Goal: Information Seeking & Learning: Learn about a topic

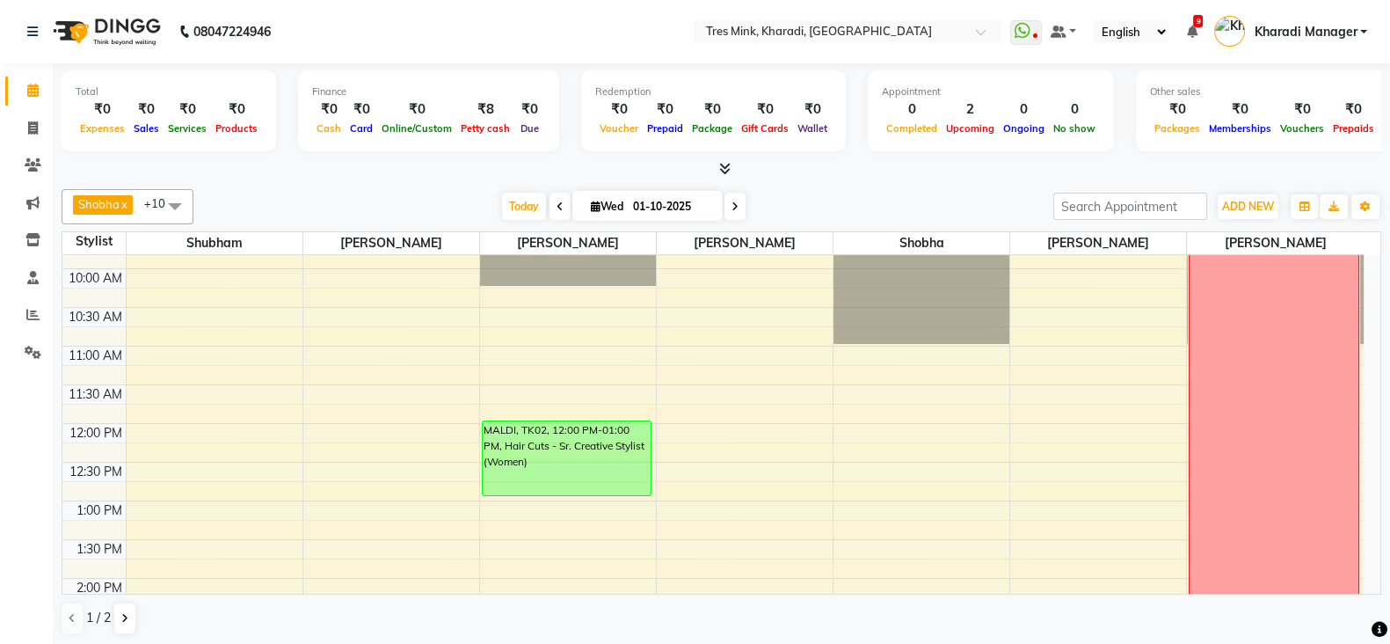
scroll to position [219, 0]
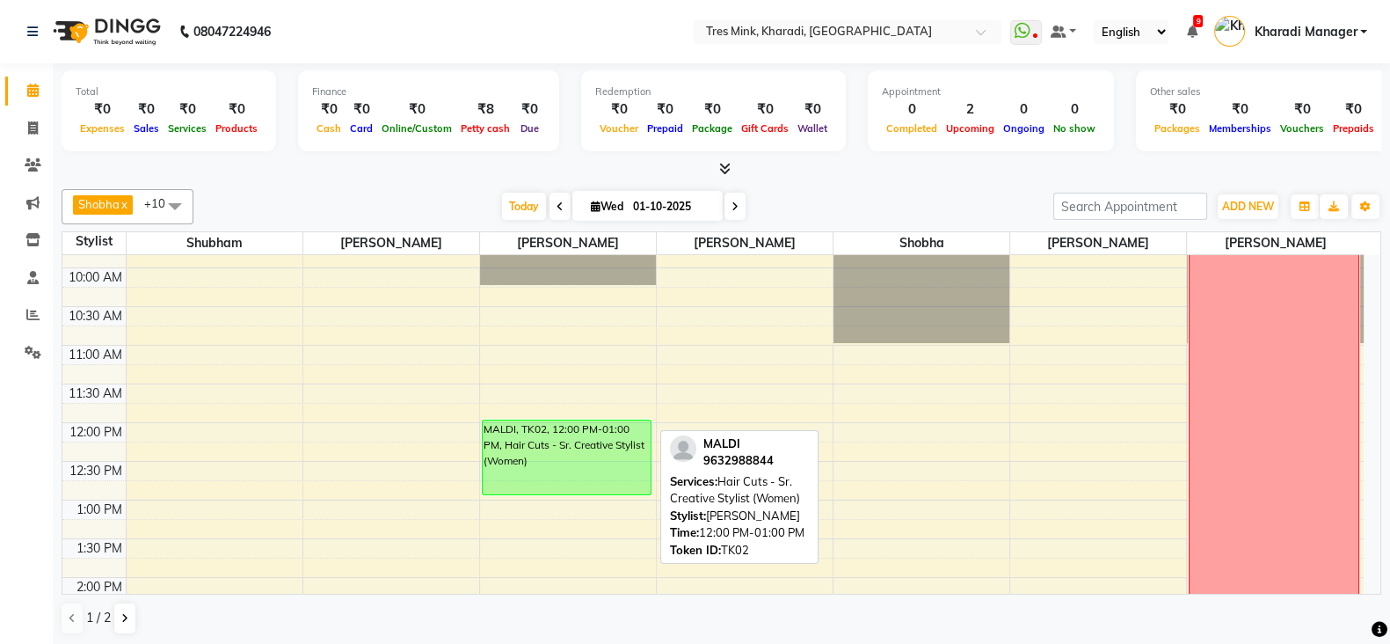
click at [614, 469] on div "MALDI, TK02, 12:00 PM-01:00 PM, Hair Cuts - Sr. Creative Stylist (Women)" at bounding box center [567, 457] width 168 height 74
select select "6"
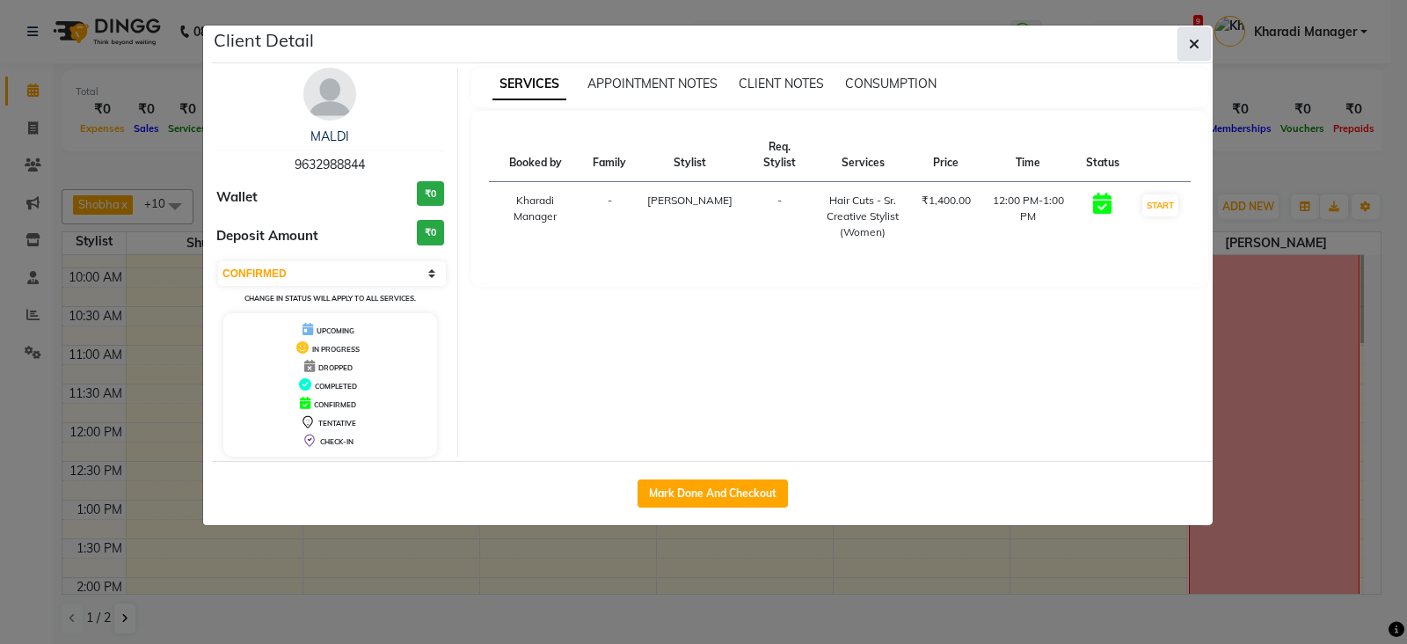
click at [1196, 41] on icon "button" at bounding box center [1194, 44] width 11 height 14
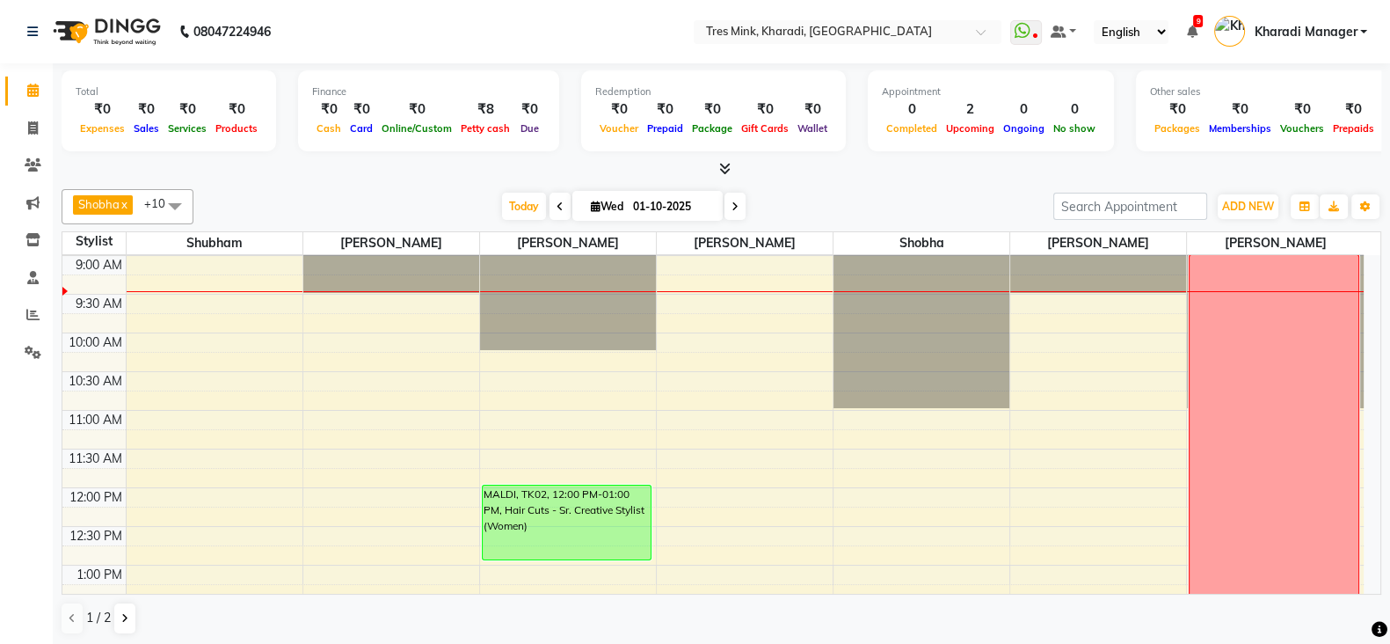
scroll to position [146, 0]
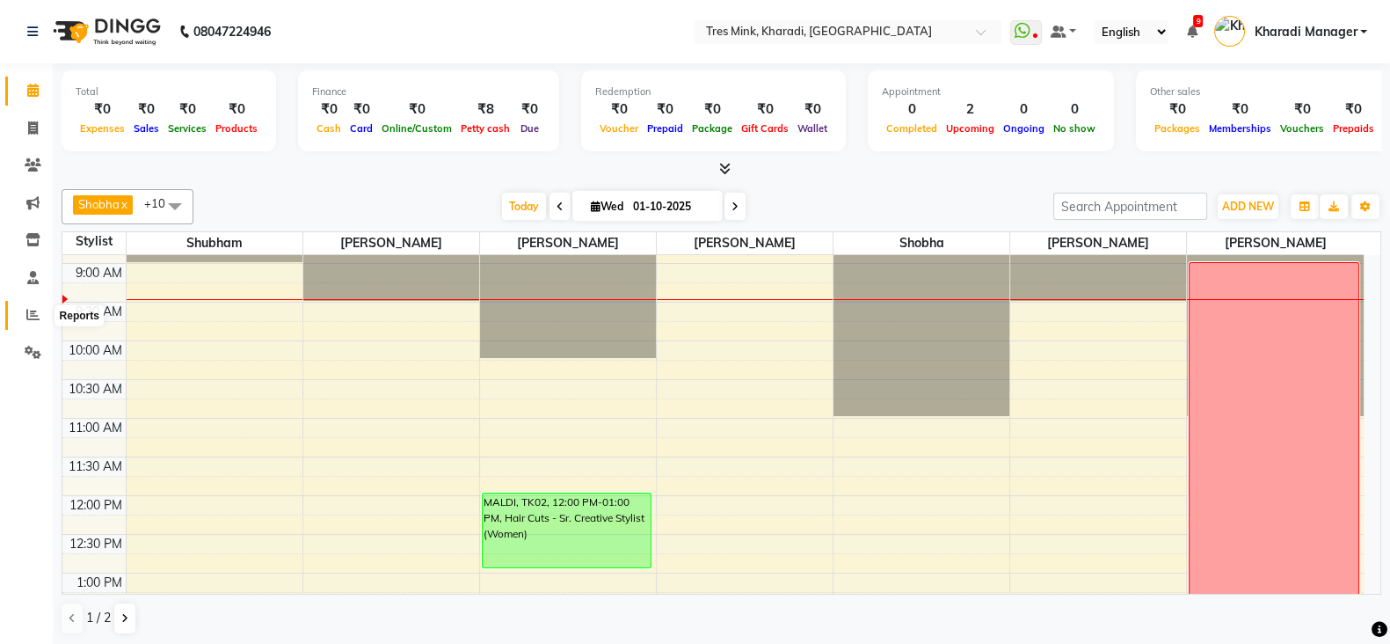
click at [40, 316] on span at bounding box center [33, 315] width 31 height 20
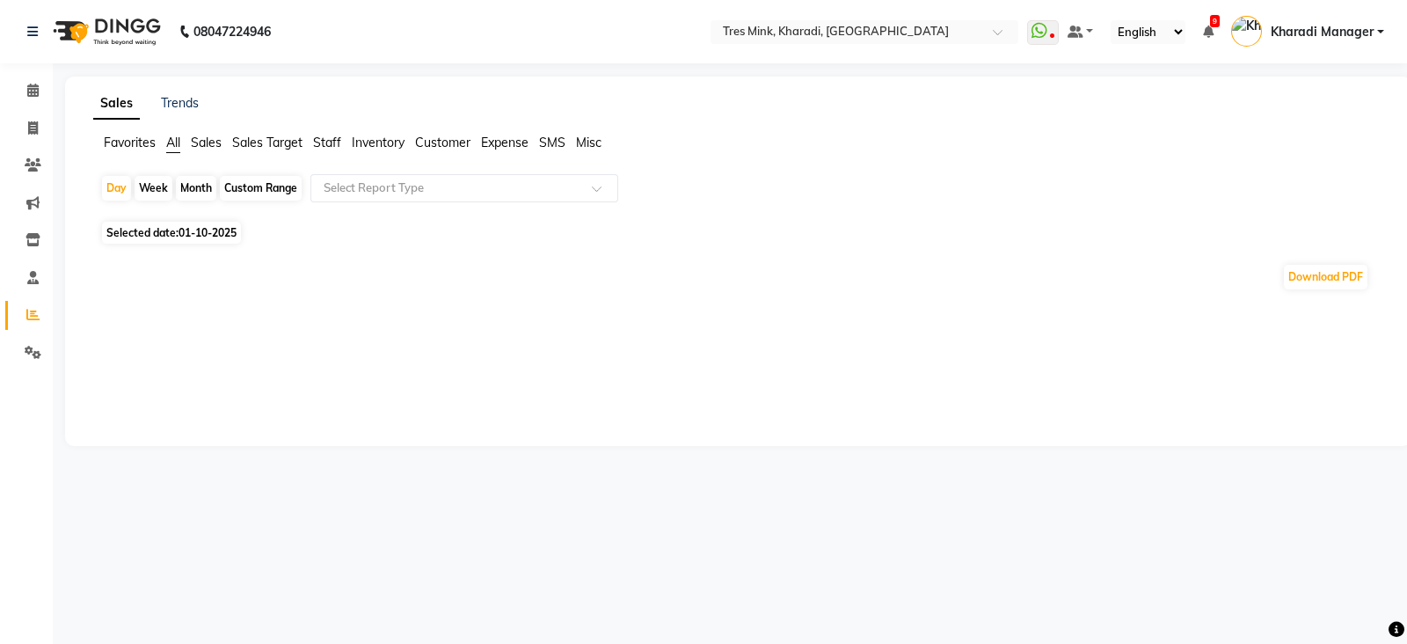
click at [200, 184] on div "Month" at bounding box center [196, 188] width 40 height 25
select select "10"
select select "2025"
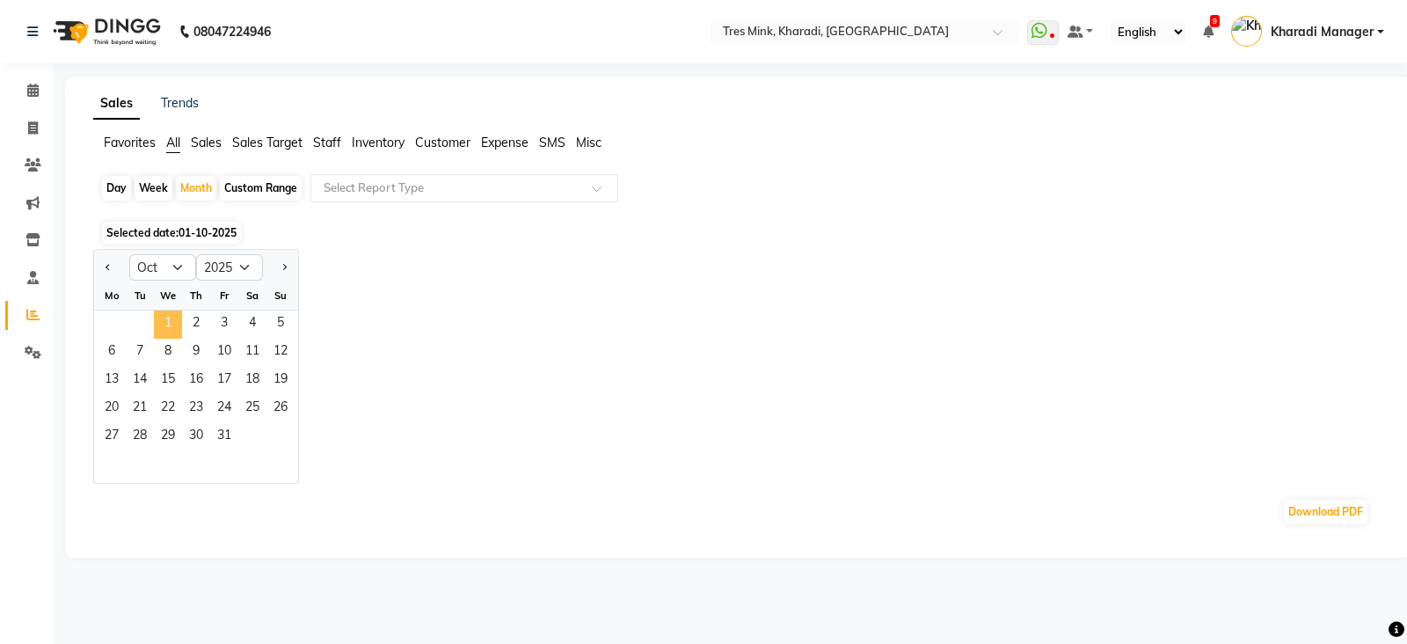
click at [168, 319] on span "1" at bounding box center [168, 324] width 28 height 28
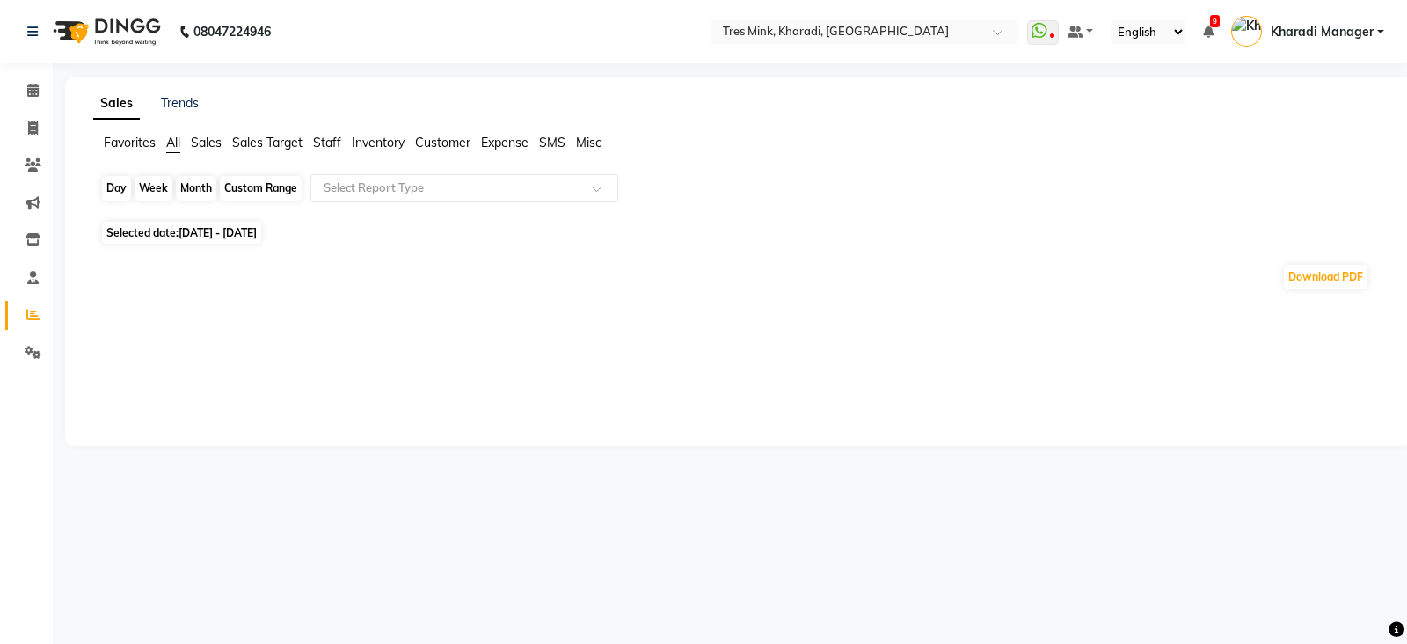
click at [190, 188] on div "Month" at bounding box center [196, 188] width 40 height 25
select select "10"
select select "2025"
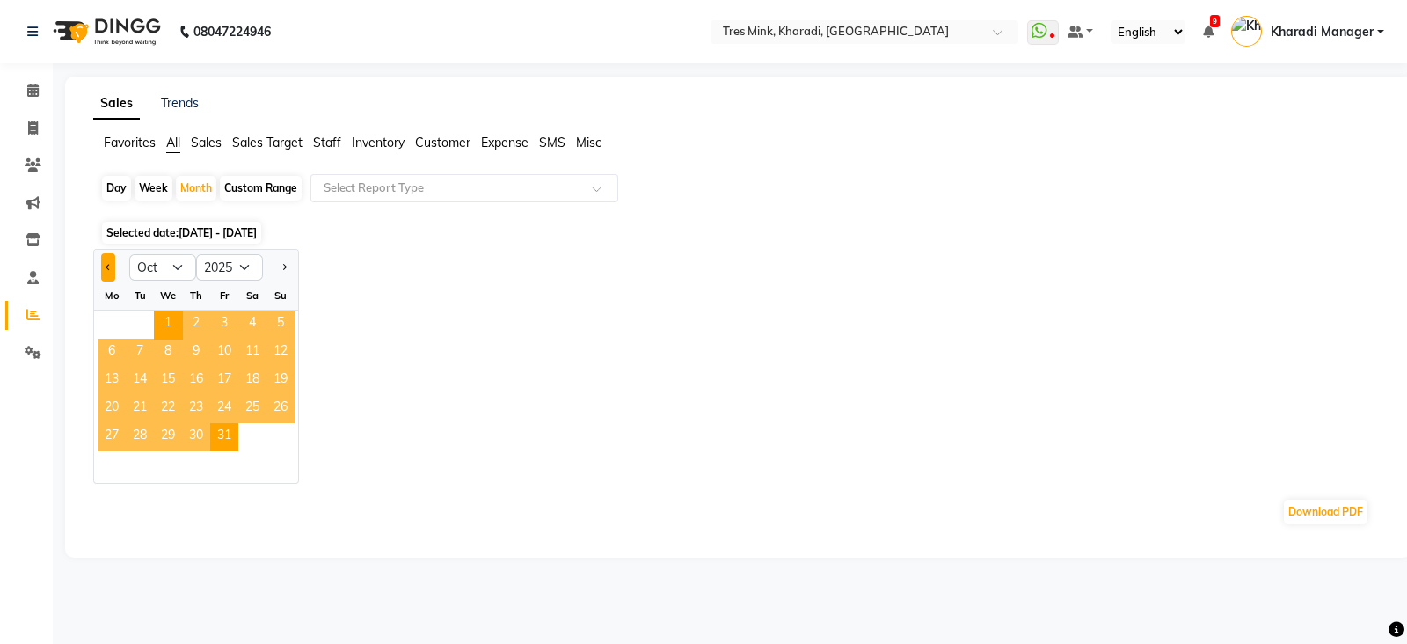
click at [106, 264] on button "Previous month" at bounding box center [108, 267] width 14 height 28
select select "9"
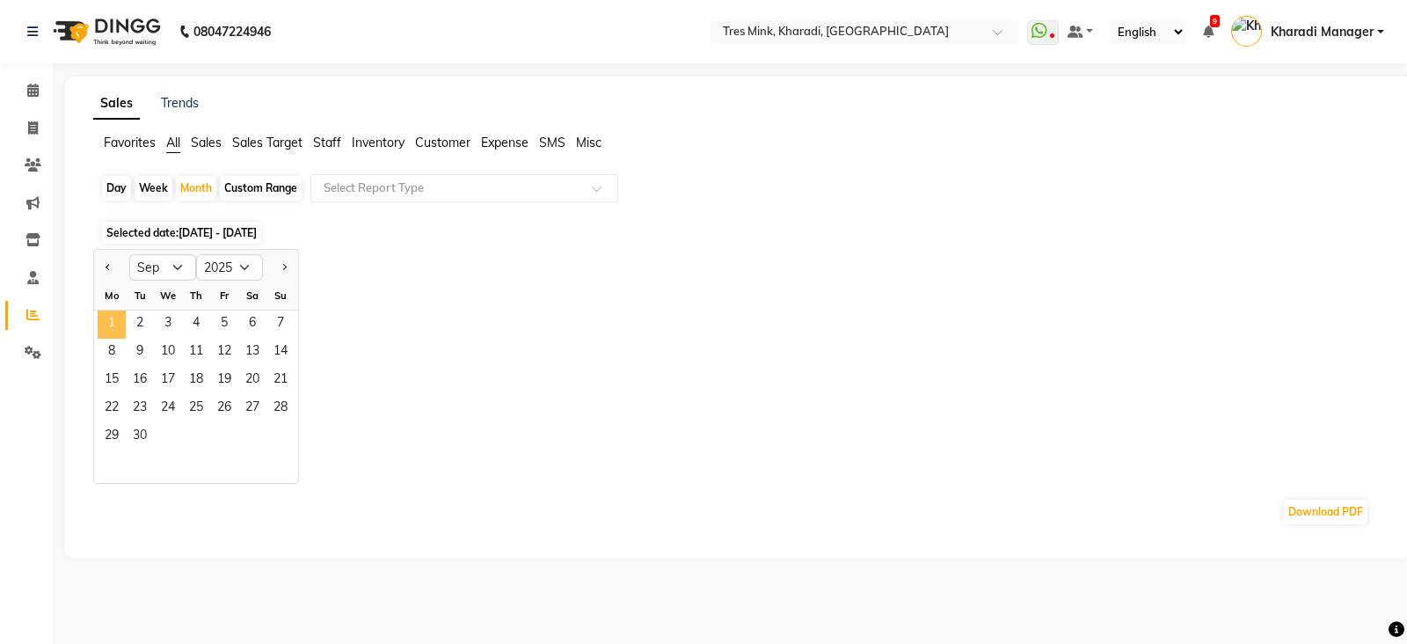
click at [114, 313] on span "1" at bounding box center [112, 324] width 28 height 28
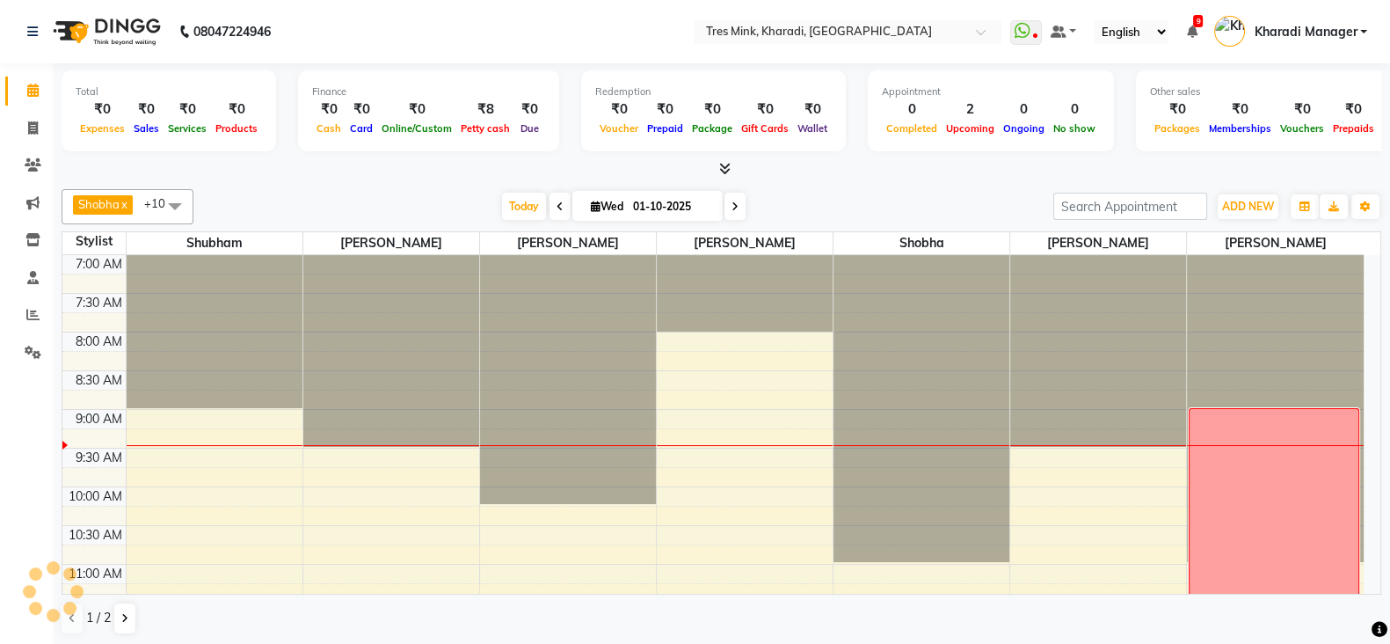
scroll to position [154, 0]
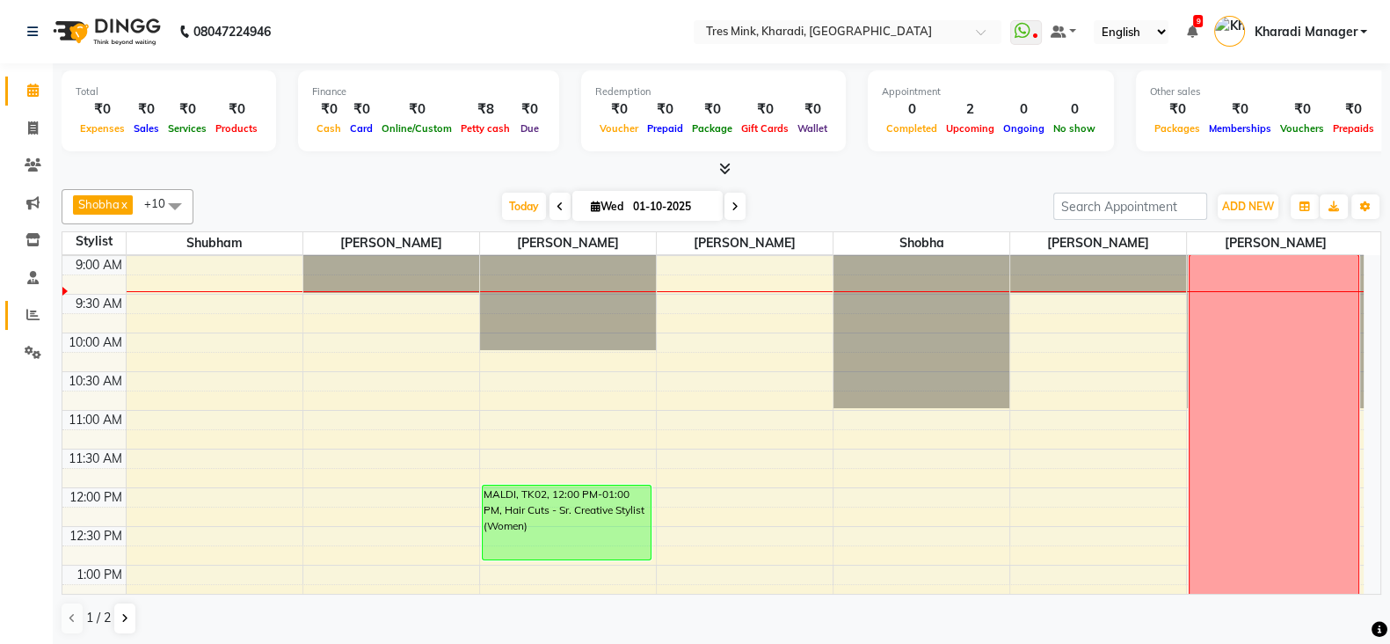
click at [34, 317] on icon at bounding box center [32, 314] width 13 height 13
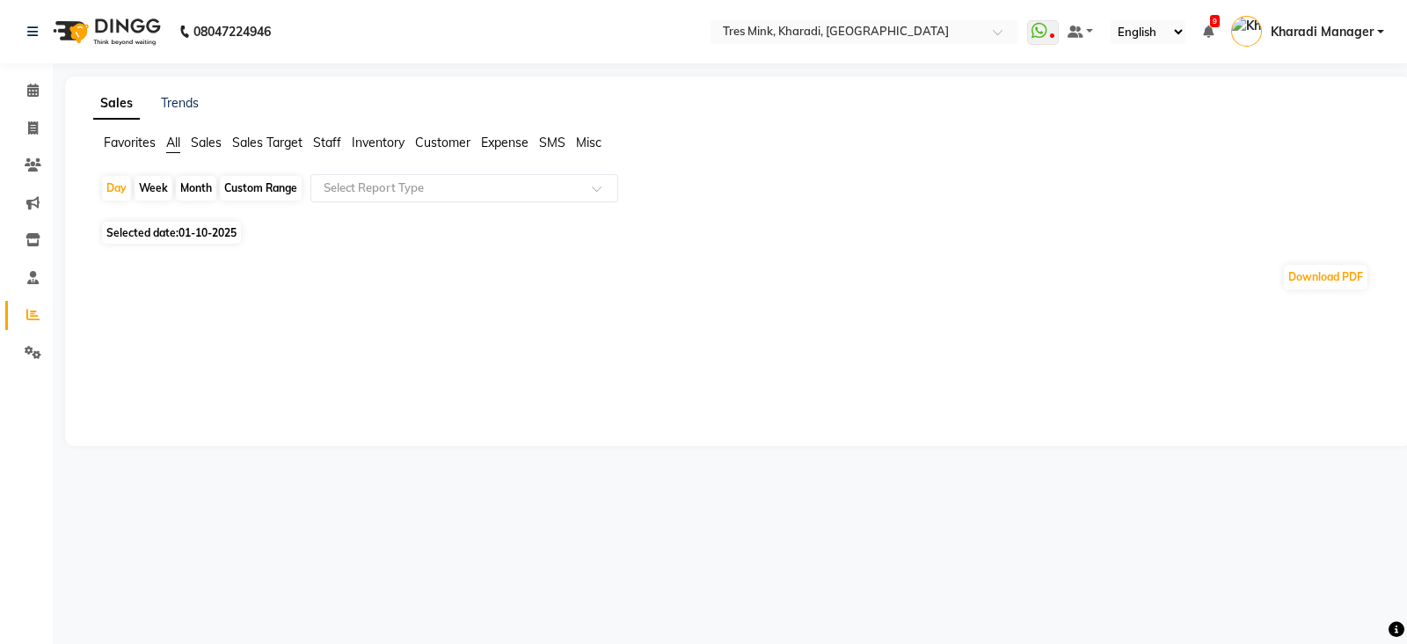
click at [153, 193] on div "Week" at bounding box center [154, 188] width 38 height 25
select select "10"
select select "2025"
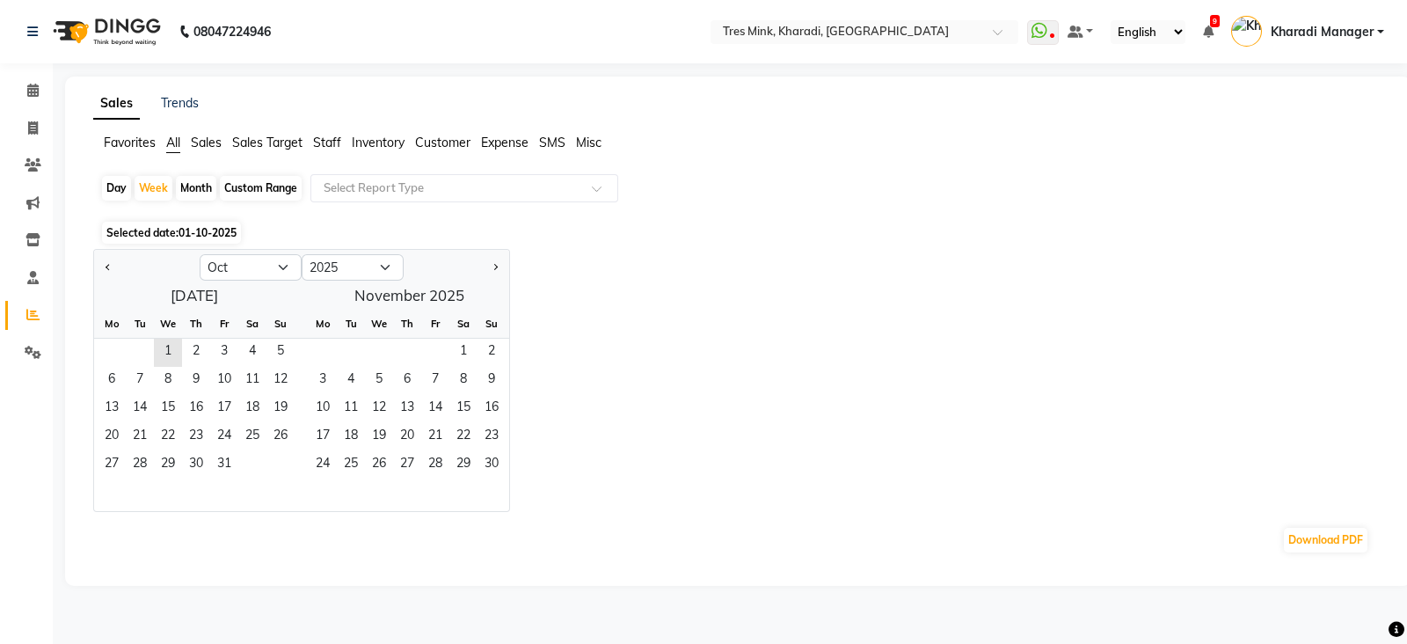
click at [185, 193] on div "Month" at bounding box center [196, 188] width 40 height 25
select select "10"
select select "2025"
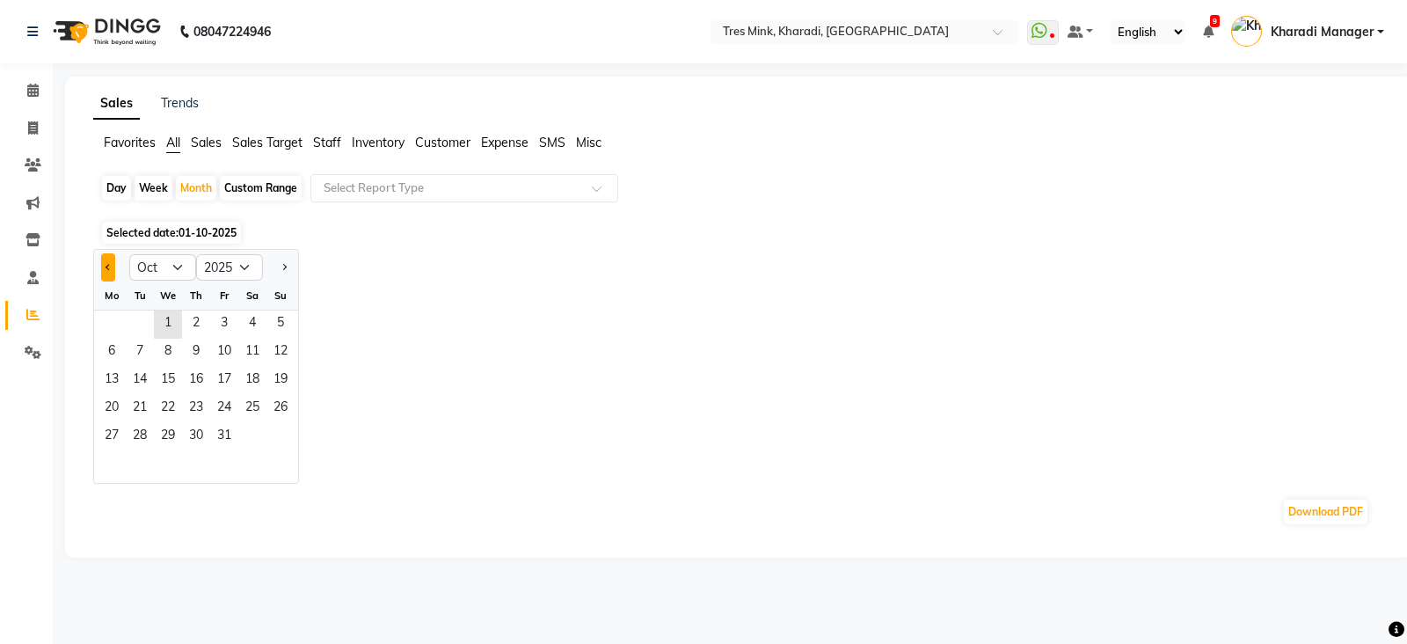
click at [101, 264] on button "Previous month" at bounding box center [108, 267] width 14 height 28
select select "9"
click at [112, 316] on span "1" at bounding box center [112, 324] width 28 height 28
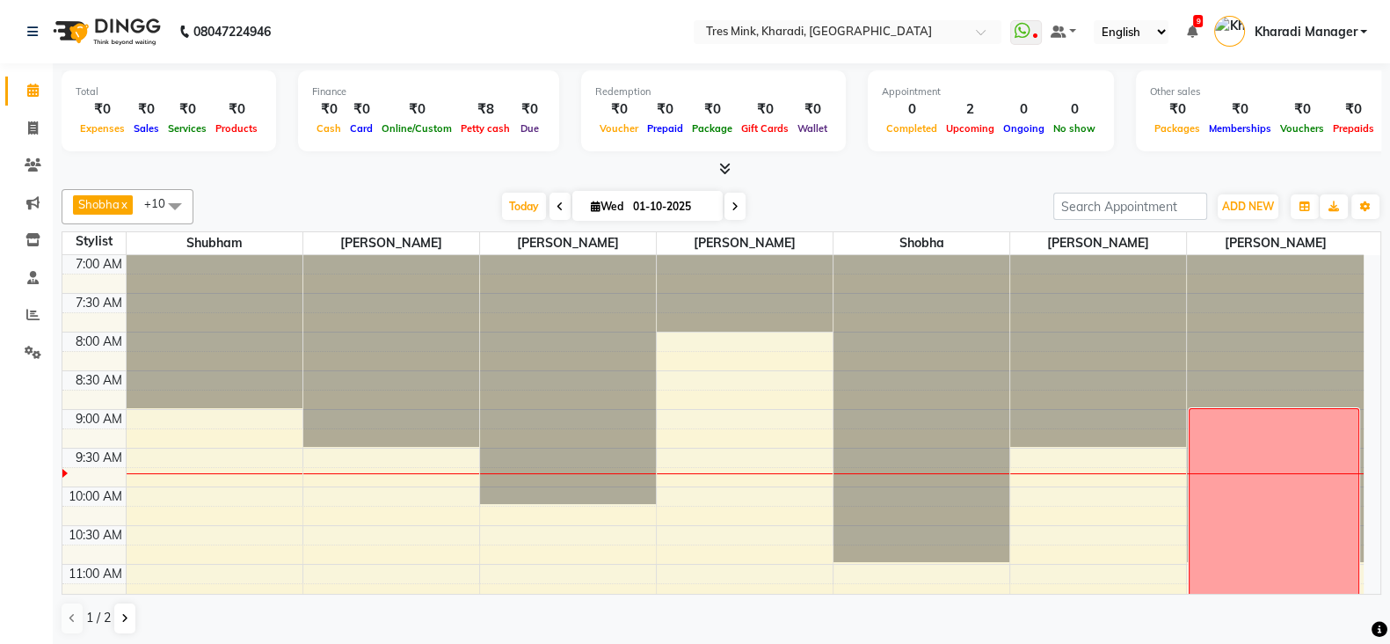
click at [736, 207] on icon at bounding box center [735, 206] width 7 height 11
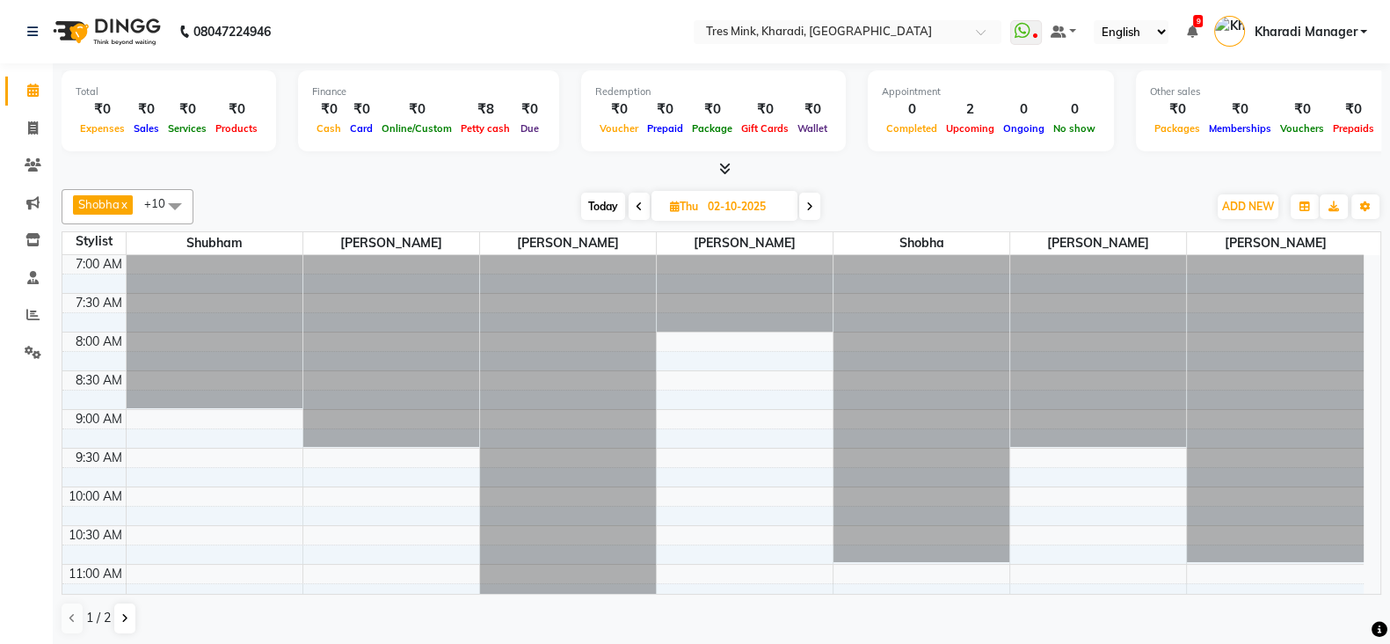
click at [809, 205] on icon at bounding box center [809, 206] width 7 height 11
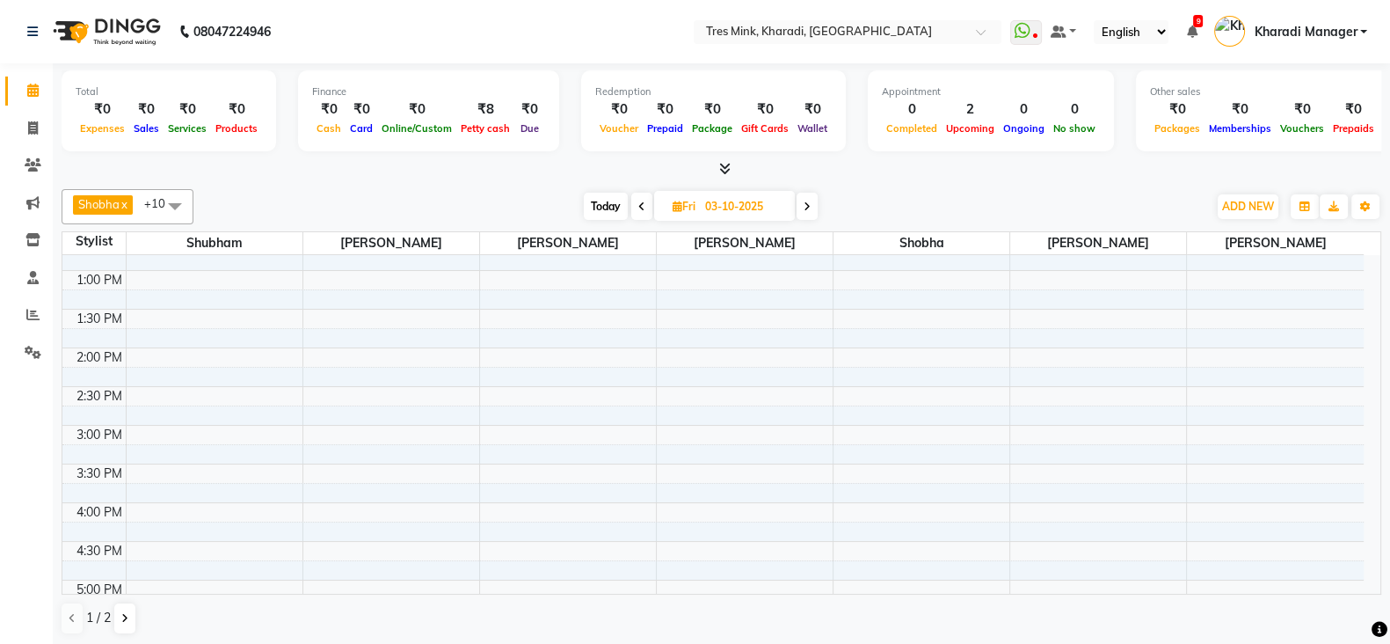
scroll to position [9, 0]
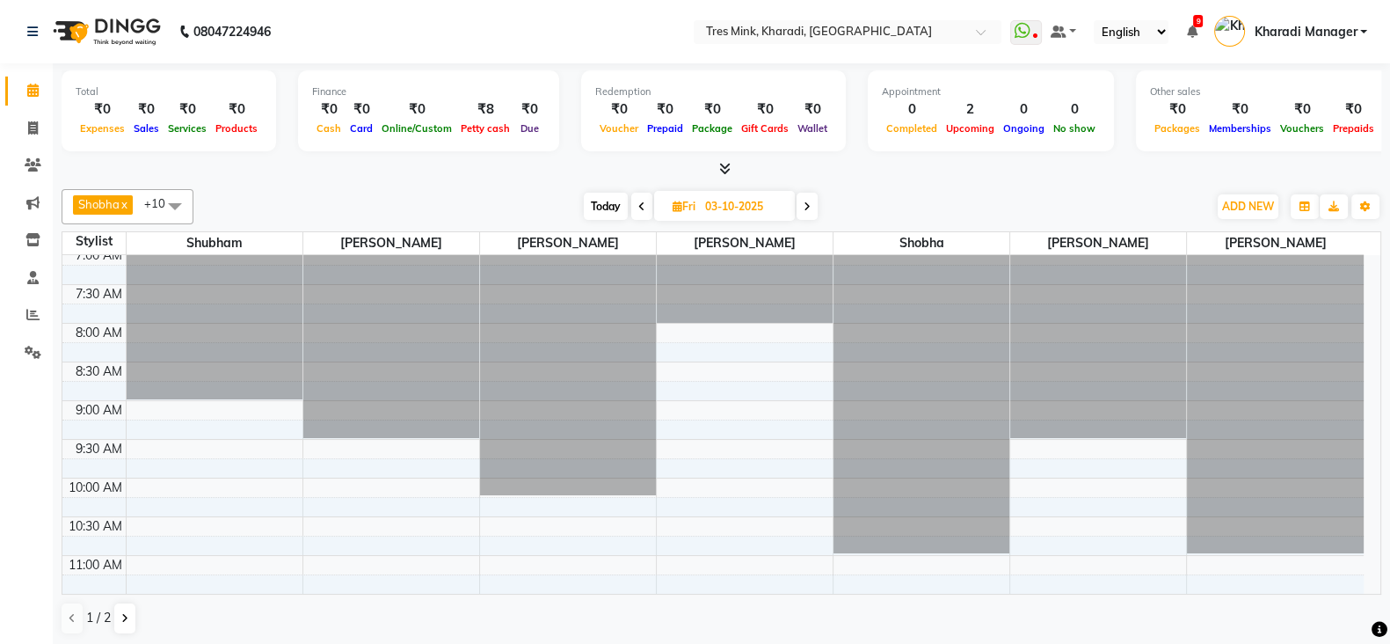
click at [804, 205] on icon at bounding box center [807, 206] width 7 height 11
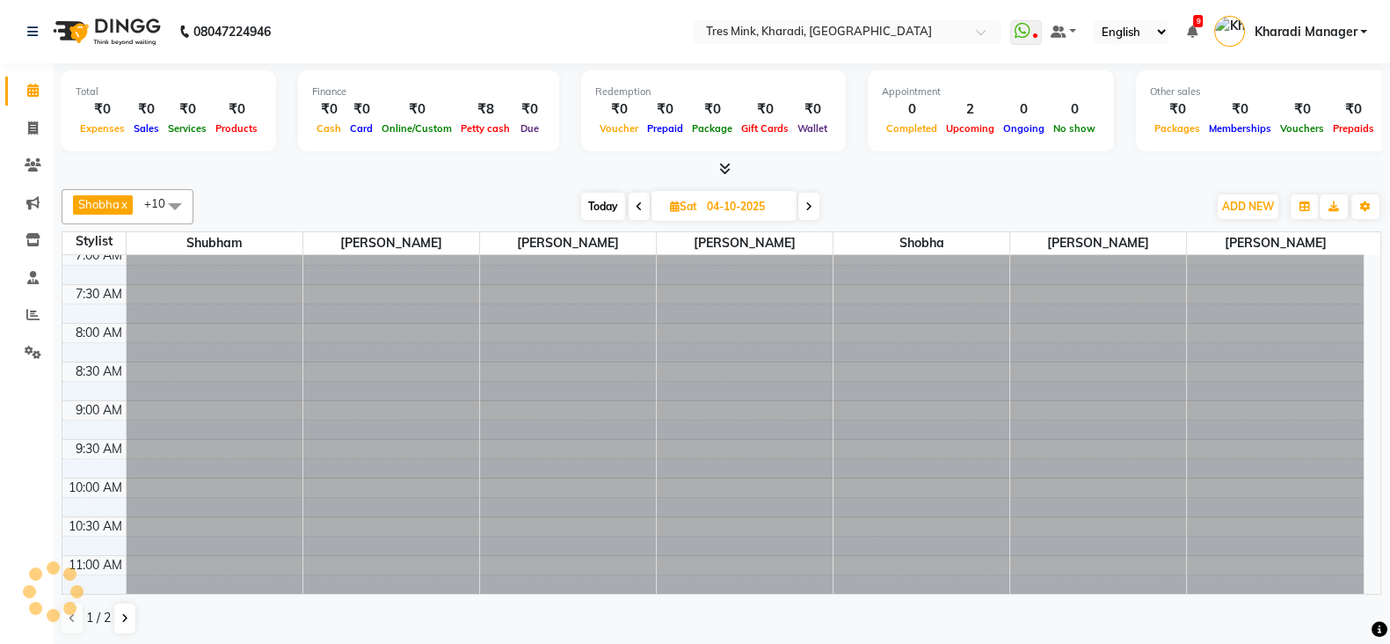
scroll to position [154, 0]
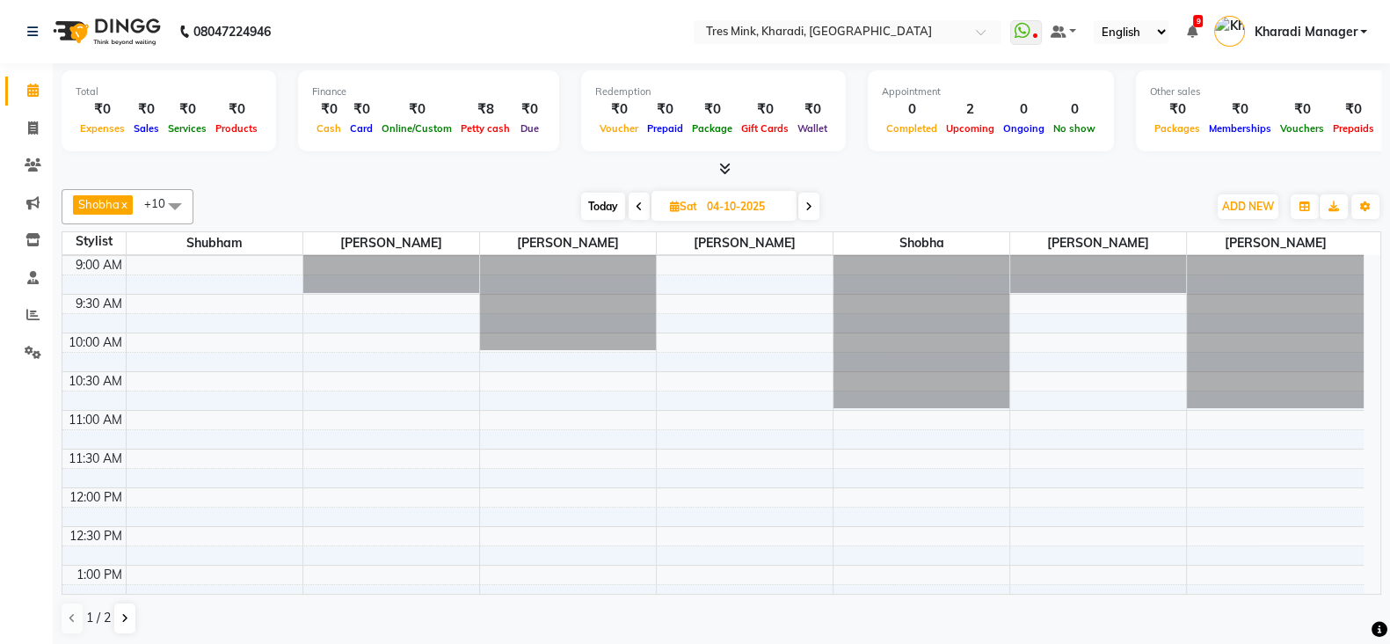
click at [602, 208] on span "Today" at bounding box center [603, 206] width 44 height 27
type input "01-10-2025"
